Goal: Task Accomplishment & Management: Manage account settings

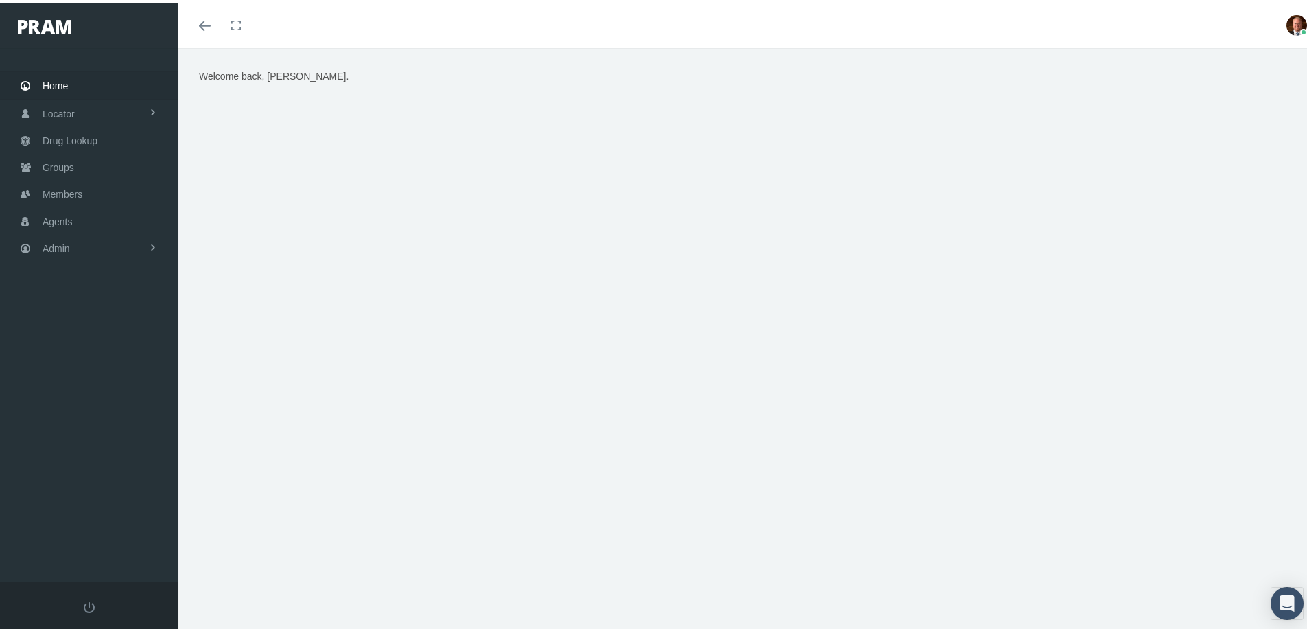
click at [52, 81] on span "Home" at bounding box center [55, 83] width 25 height 26
click at [66, 191] on span "Members" at bounding box center [63, 191] width 40 height 26
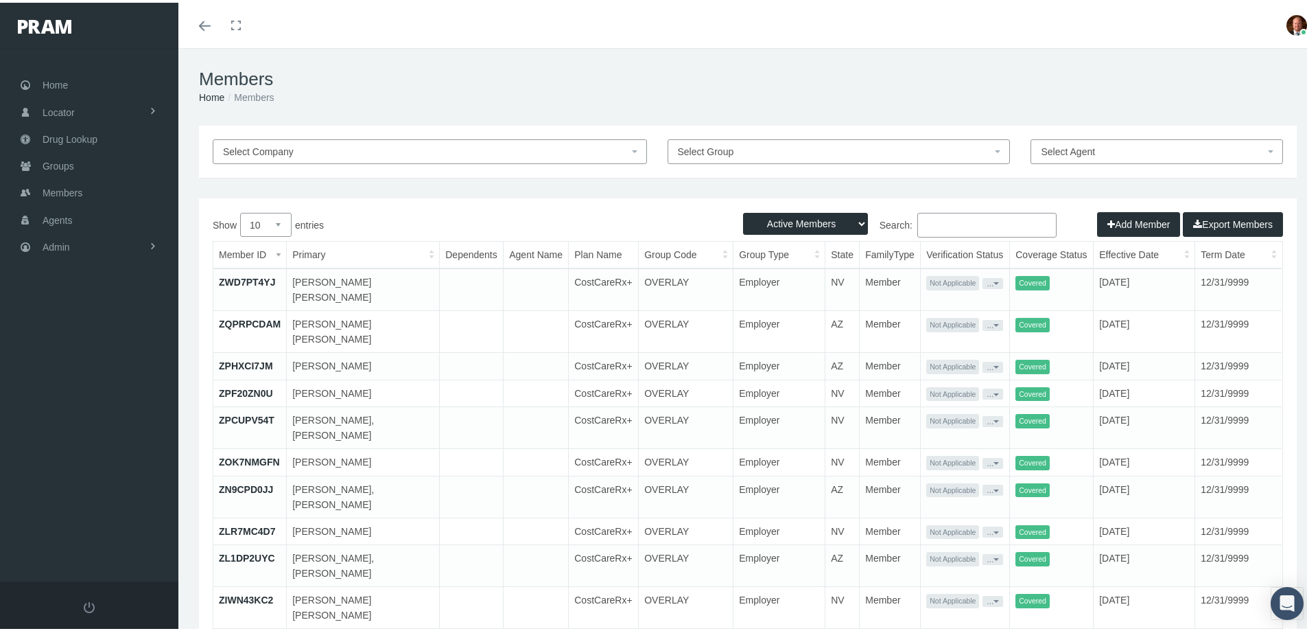
click at [956, 226] on input "Search:" at bounding box center [987, 222] width 139 height 25
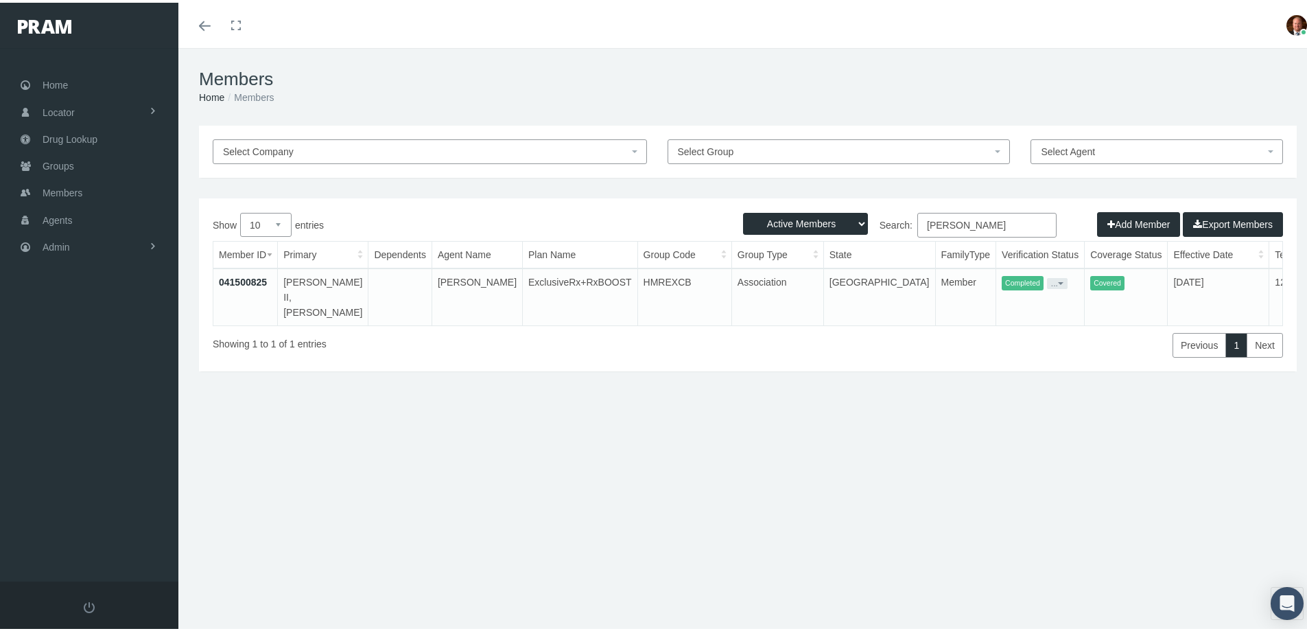
type input "andrew currie"
click at [248, 276] on link "041500825" at bounding box center [243, 279] width 48 height 11
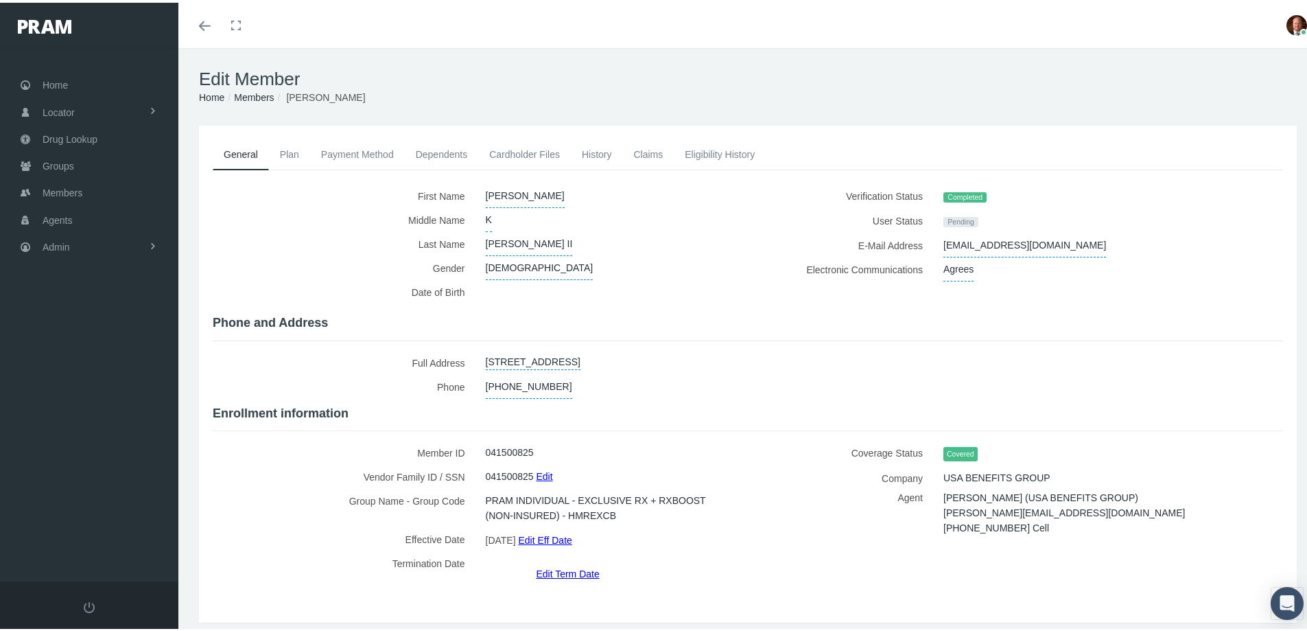
click at [649, 156] on link "Claims" at bounding box center [647, 152] width 51 height 30
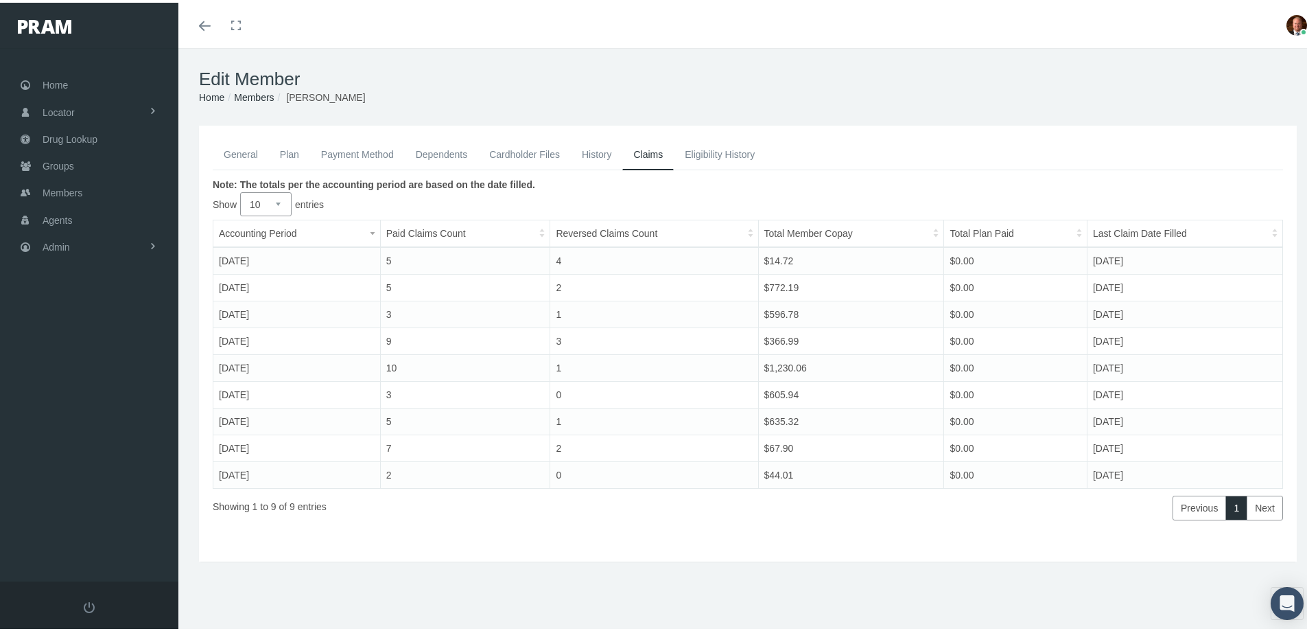
click at [250, 152] on link "General" at bounding box center [241, 152] width 56 height 30
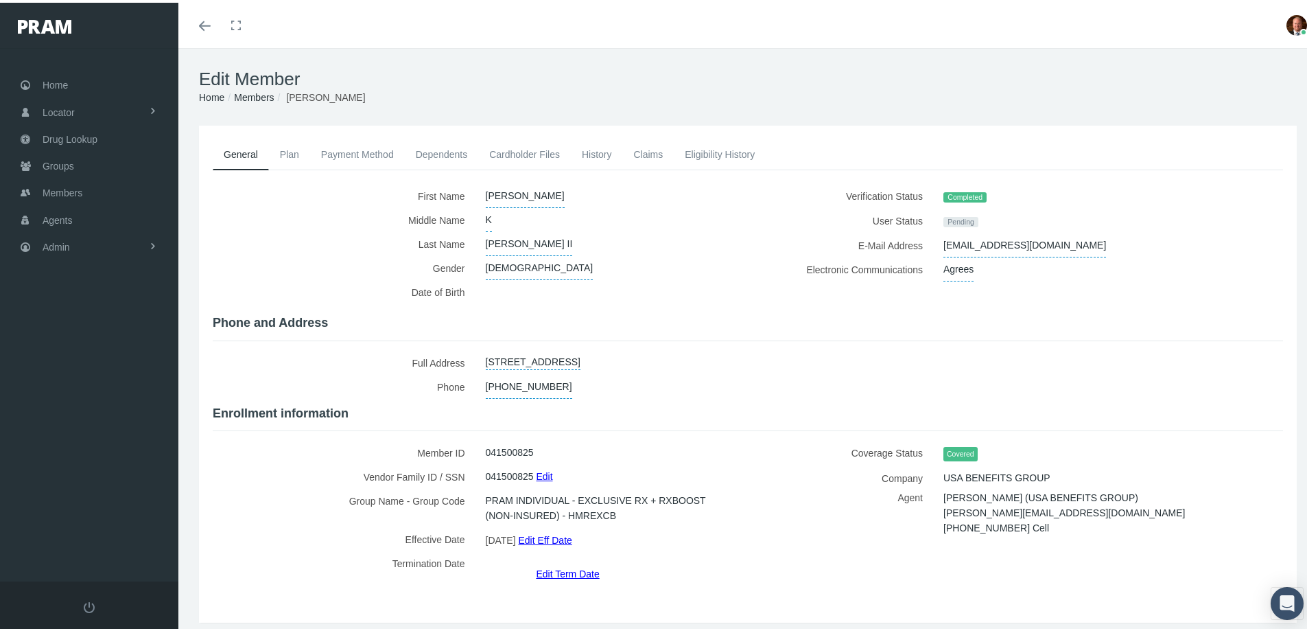
click at [548, 561] on link "Edit Term Date" at bounding box center [567, 571] width 63 height 20
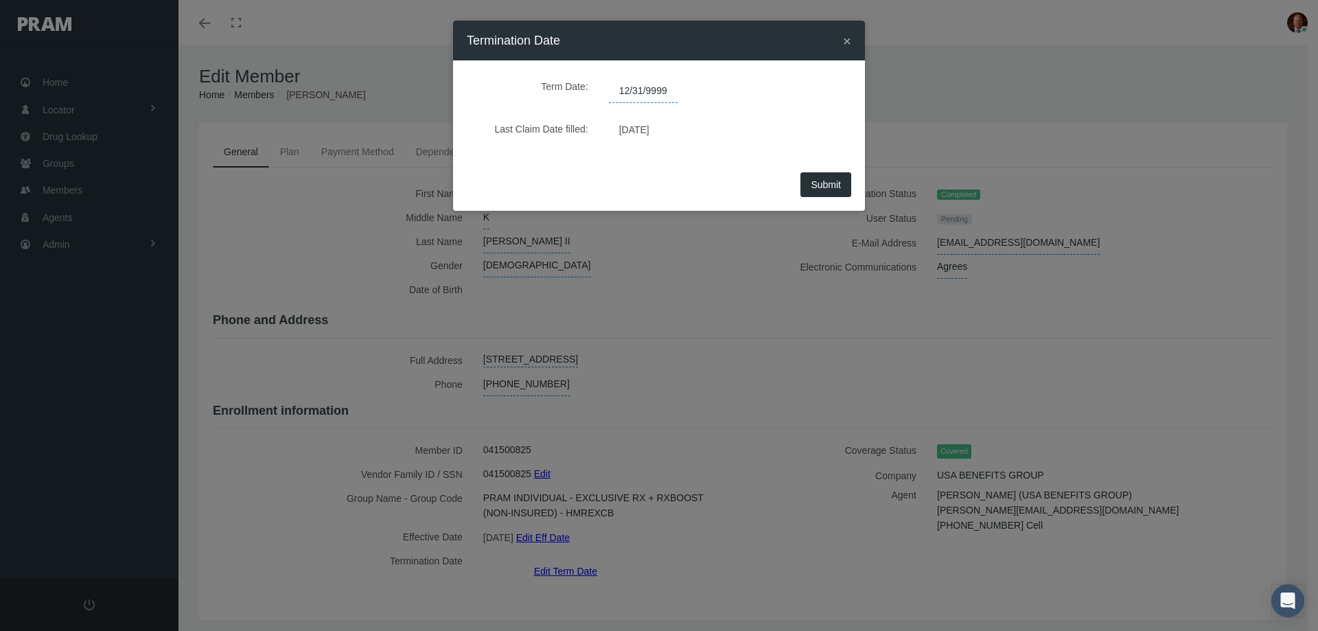
click at [664, 90] on span "12/31/9999" at bounding box center [643, 91] width 69 height 23
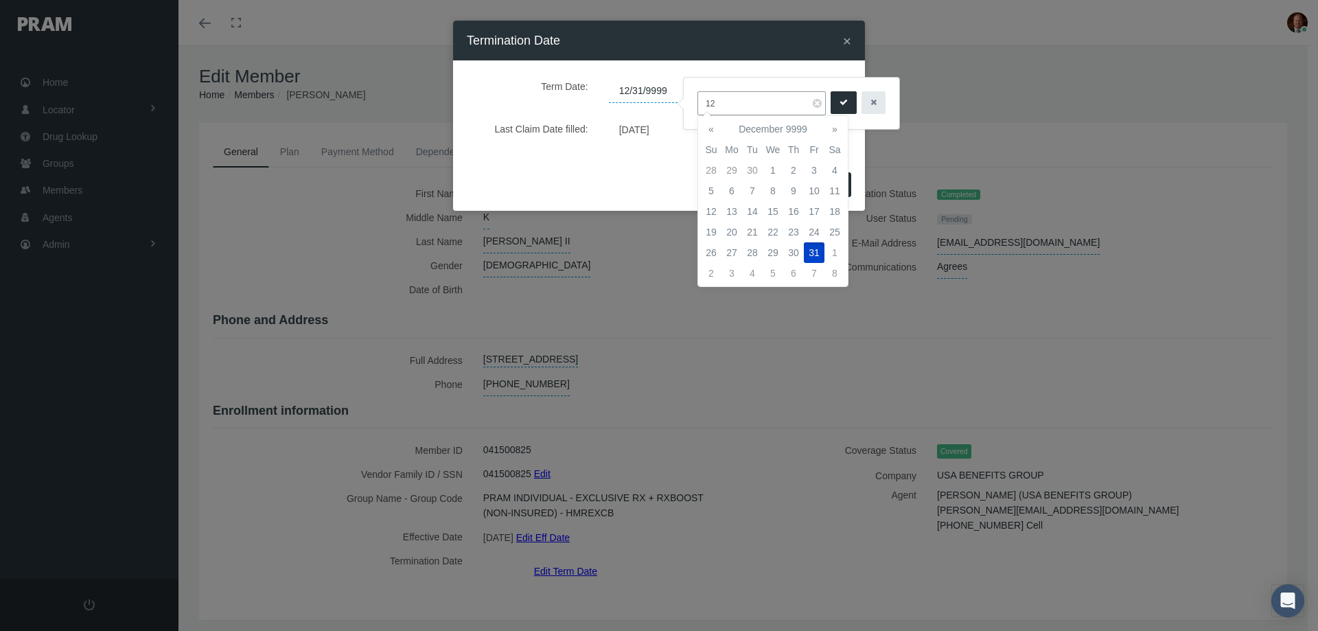
type input "1"
click at [751, 255] on td "30" at bounding box center [752, 252] width 21 height 21
type input "09/30/2025"
click at [841, 103] on icon "submit" at bounding box center [843, 102] width 8 height 13
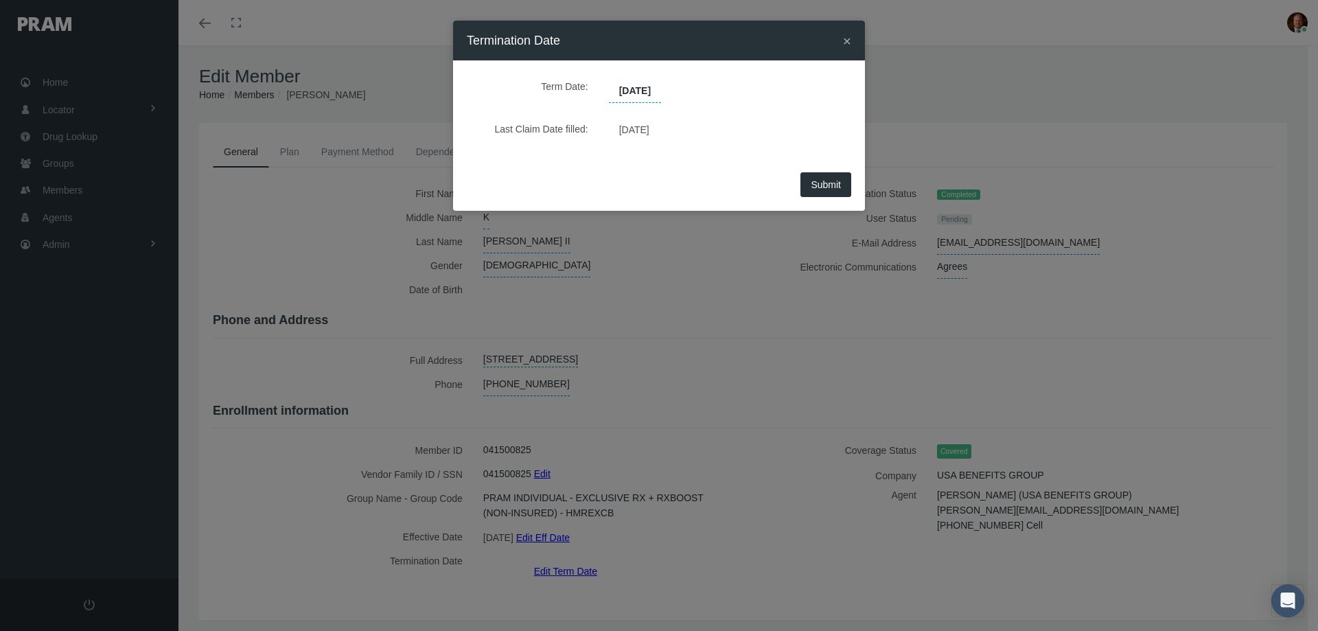
click at [824, 185] on span "Submit" at bounding box center [825, 184] width 30 height 11
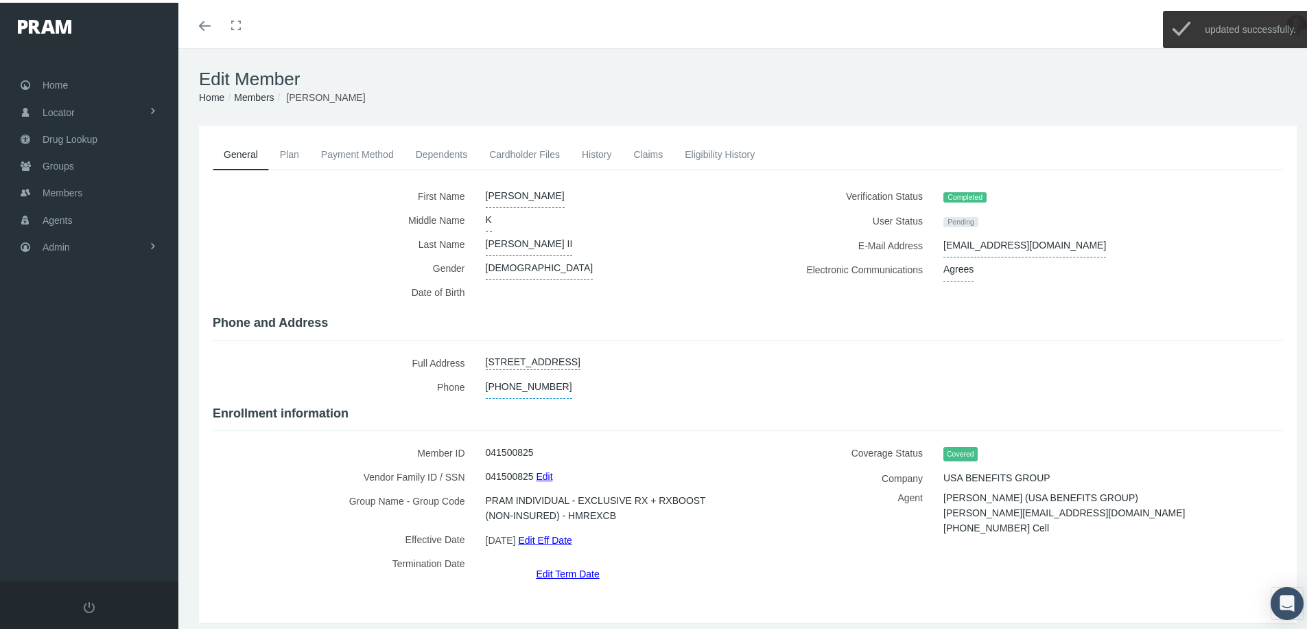
click at [594, 153] on link "History" at bounding box center [597, 152] width 52 height 30
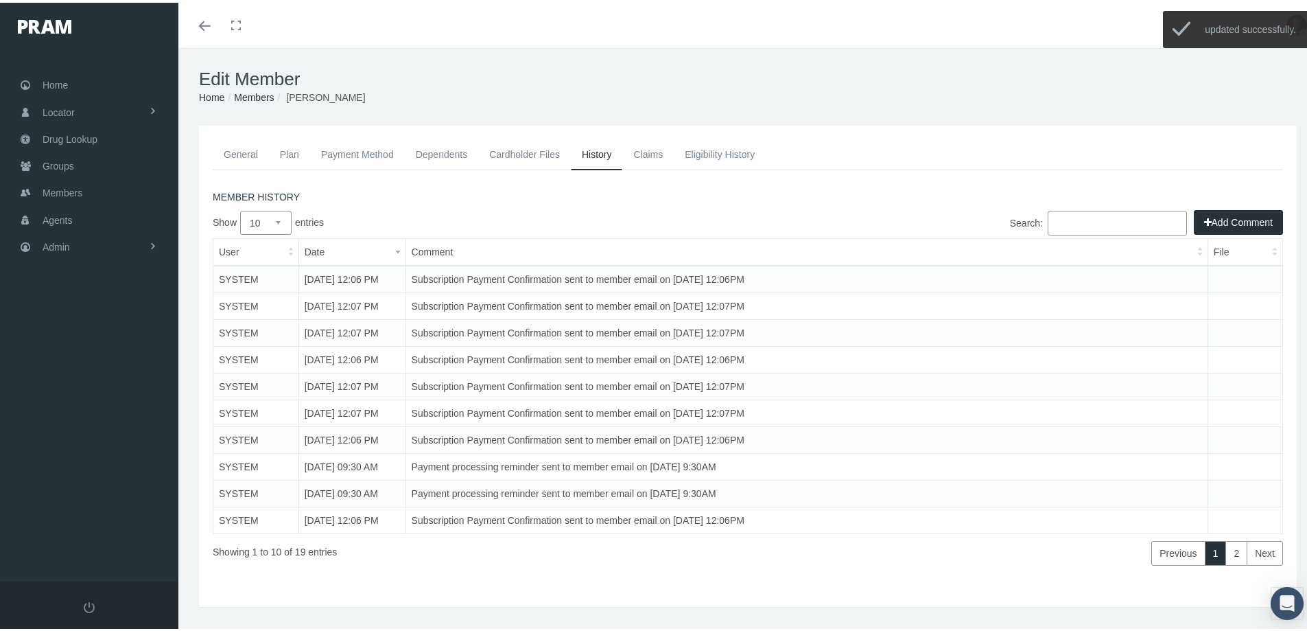
click at [1233, 213] on button "Add Comment" at bounding box center [1238, 219] width 89 height 25
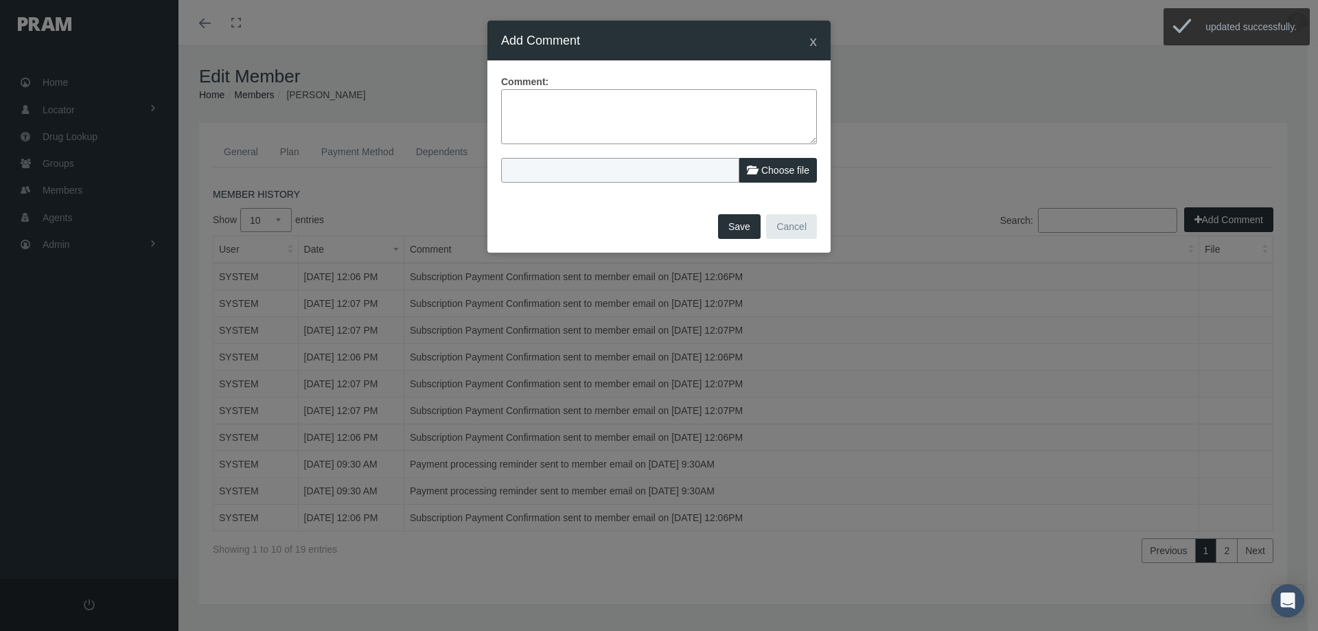
click at [628, 109] on textarea at bounding box center [659, 116] width 316 height 55
paste textarea "New Balance Men's Fresh Foam Roav V1"
type textarea "New Balance Men's Fresh Foam Roav V1"
drag, startPoint x: 692, startPoint y: 102, endPoint x: 500, endPoint y: 108, distance: 191.6
click at [500, 108] on div "Comment: New Balance Men's Fresh Foam Roav V1 Choose file" at bounding box center [658, 135] width 343 height 150
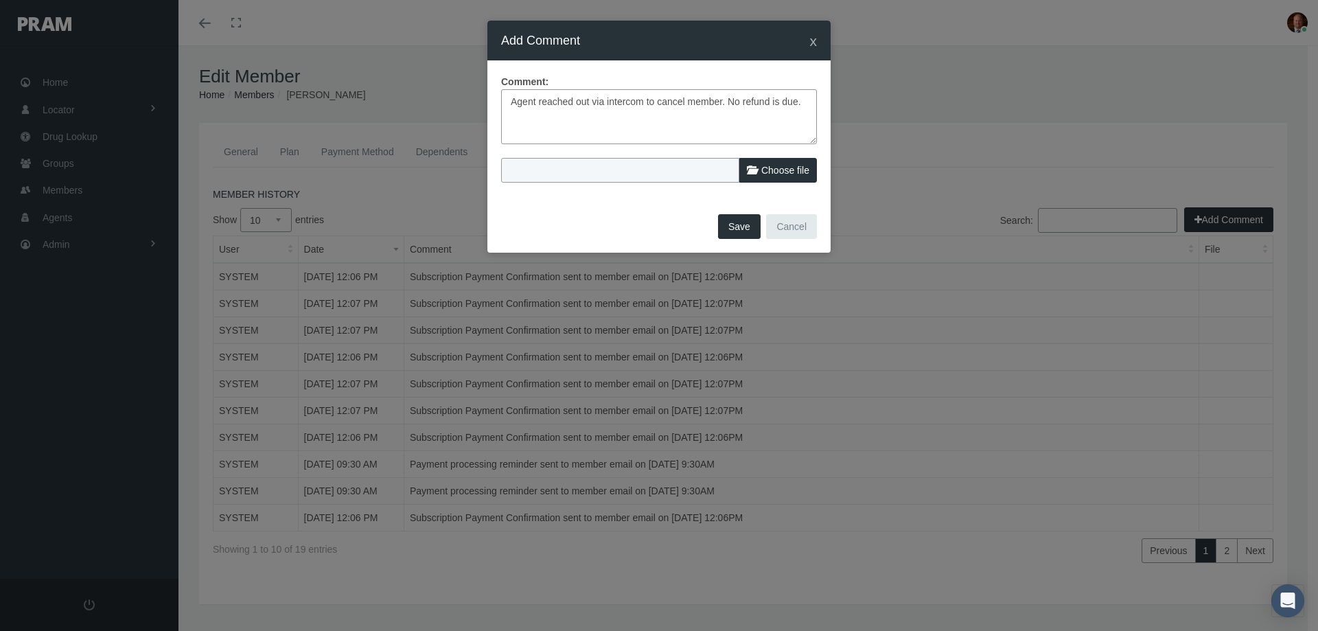
type textarea "Agent reached out via intercom to cancel member. No refund is due."
click at [771, 175] on span "Choose file" at bounding box center [785, 170] width 48 height 11
click at [683, 175] on input "Choose file" at bounding box center [592, 167] width 182 height 19
type input "C:\fakepath\Andrew Currie - Request to term 9-17-25.jpg"
type input "Andrew Currie - Request to term 9-17-25.jpg"
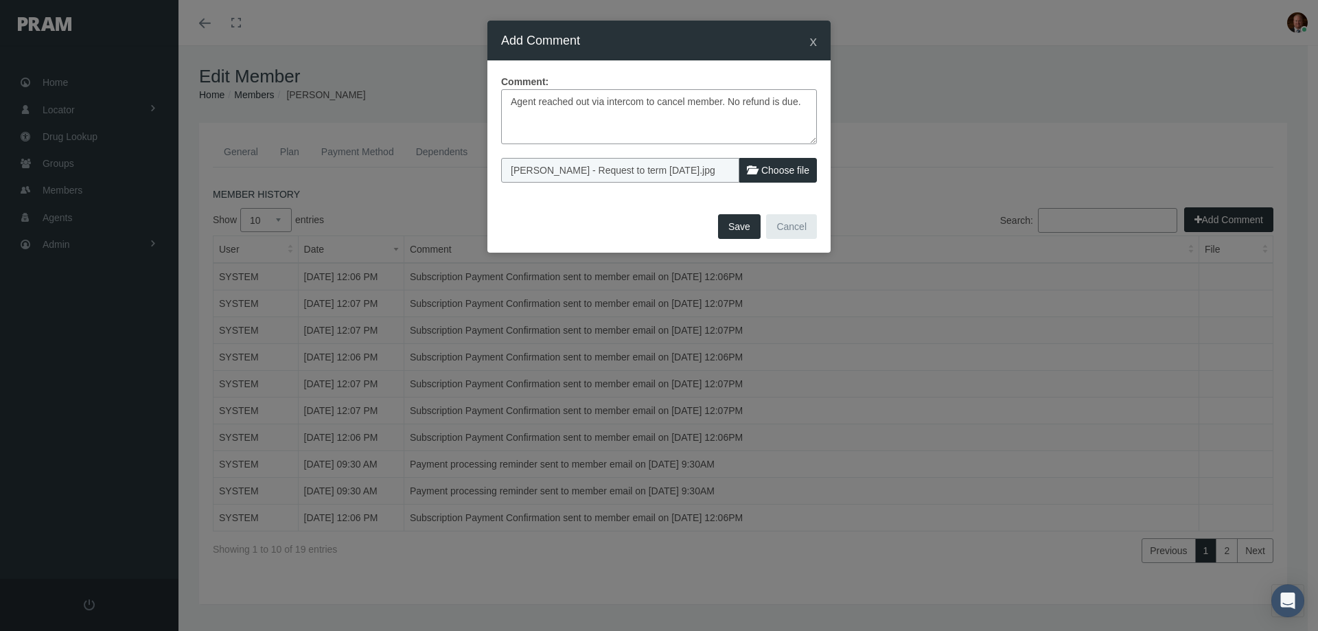
click at [740, 225] on button "Save" at bounding box center [739, 226] width 43 height 25
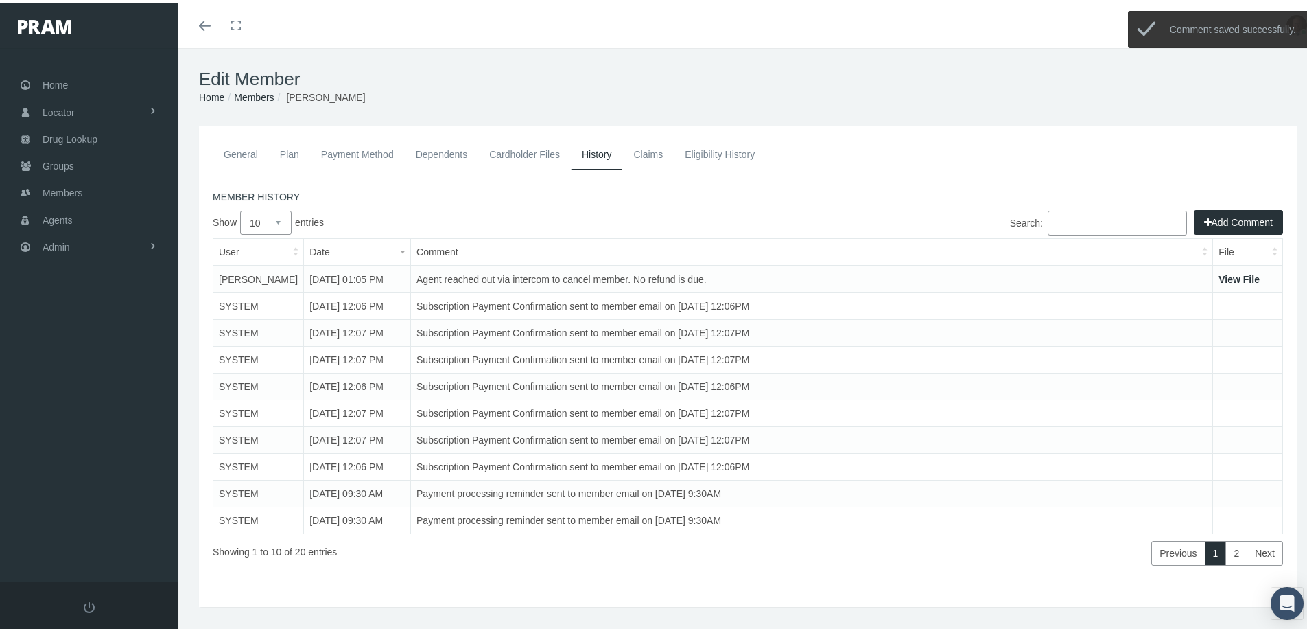
click at [246, 150] on link "General" at bounding box center [241, 152] width 56 height 30
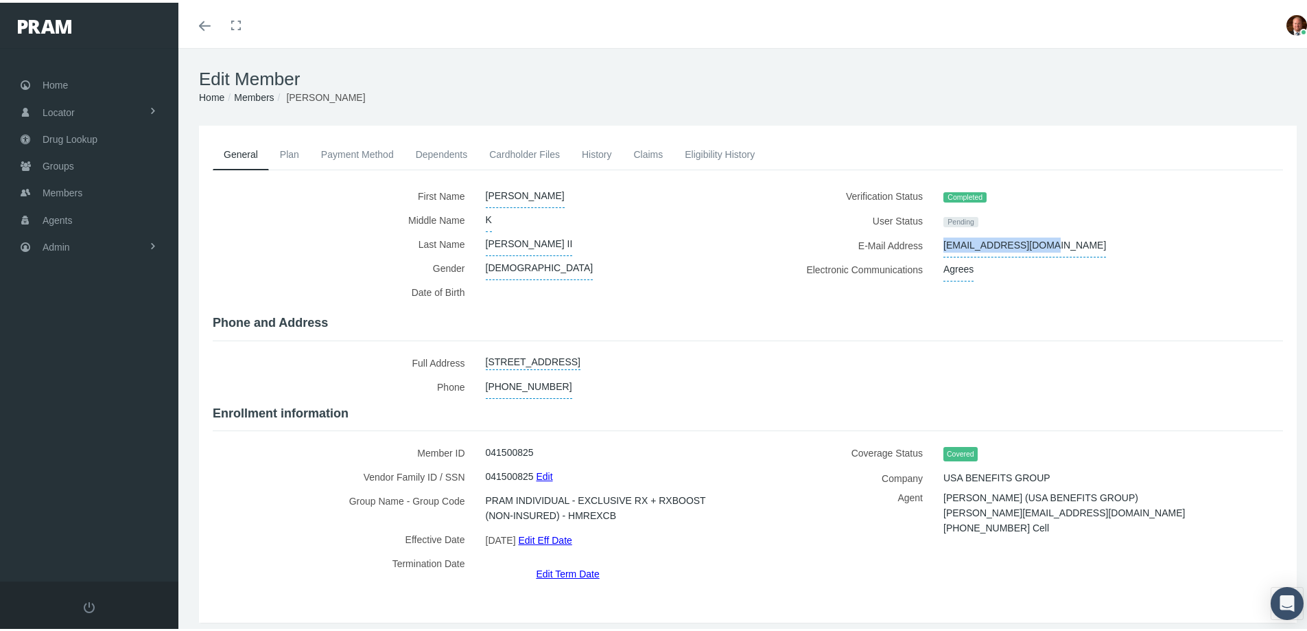
drag, startPoint x: 933, startPoint y: 242, endPoint x: 1043, endPoint y: 243, distance: 109.8
click at [1043, 243] on div "kcandkcmom@gmail.com" at bounding box center [1086, 243] width 306 height 24
copy span "kcandkcmom@gmail.com"
drag, startPoint x: 932, startPoint y: 506, endPoint x: 1066, endPoint y: 506, distance: 134.5
click at [1066, 506] on div "Terrence Pipenhagen (USA BENEFITS GROUP) terry@usabenefitsnetwork.com 407-929-7…" at bounding box center [1086, 517] width 306 height 60
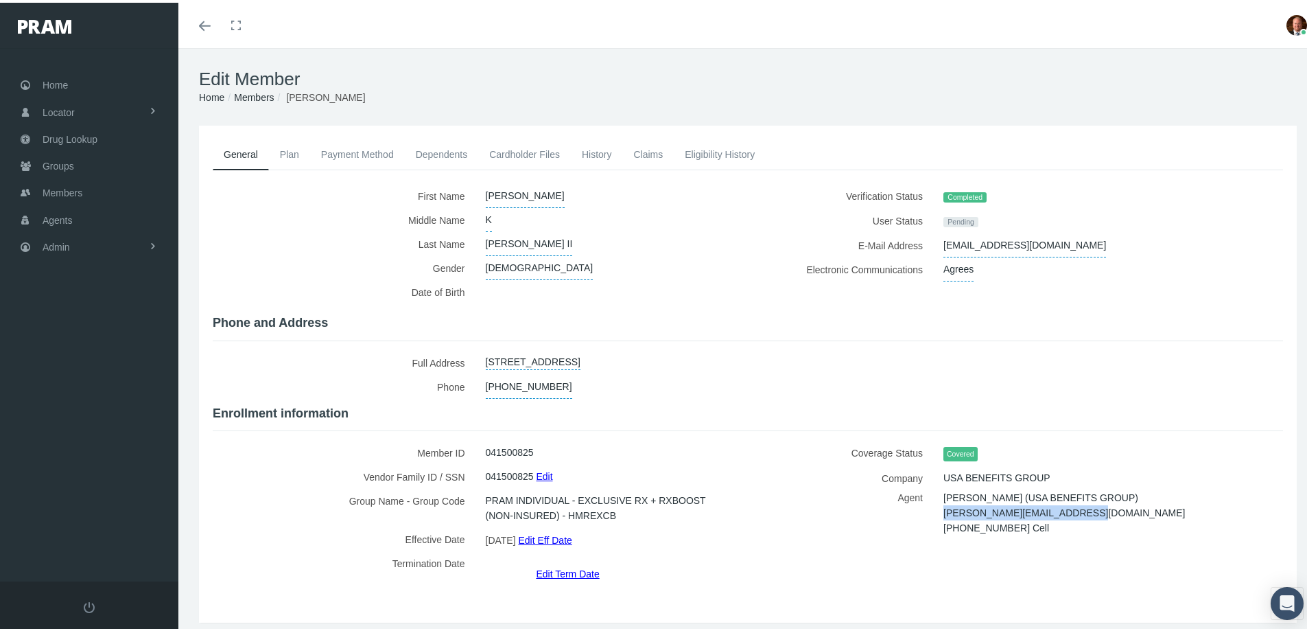
copy span "terry@usabenefitsnetwork.com"
click at [66, 78] on span "Home" at bounding box center [55, 82] width 25 height 26
